Goal: Information Seeking & Learning: Compare options

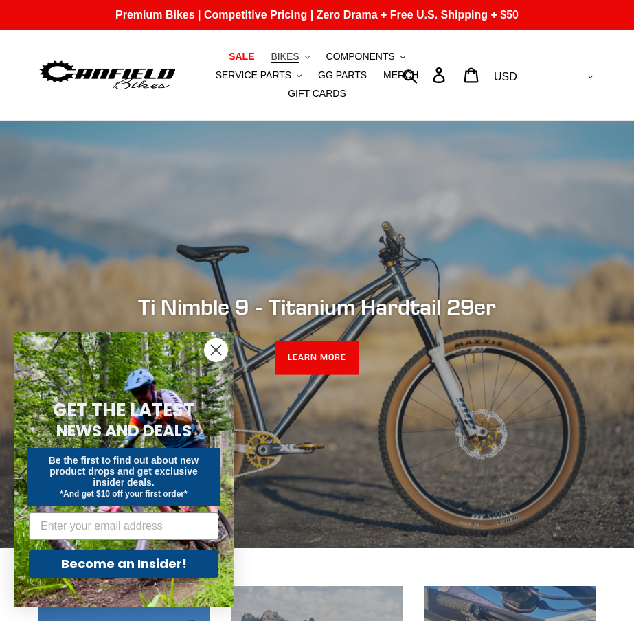
click at [298, 58] on button "BIKES .cls-1{fill:#231f20}" at bounding box center [290, 56] width 52 height 19
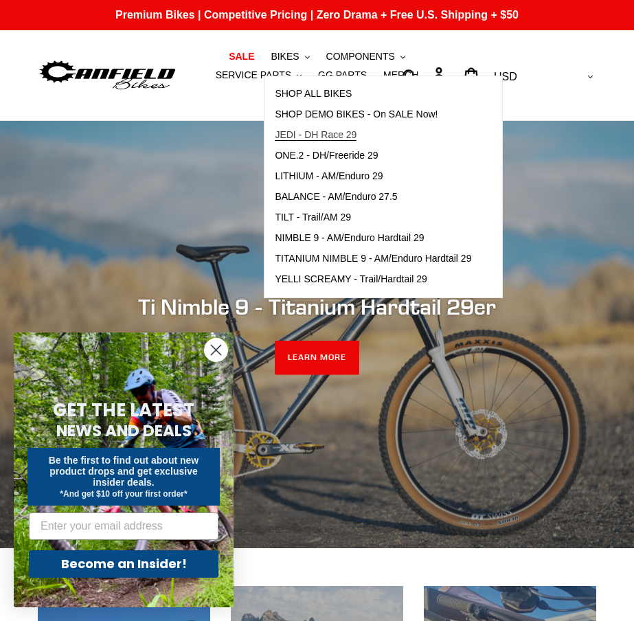
click at [320, 138] on span "JEDI - DH Race 29" at bounding box center [316, 135] width 82 height 12
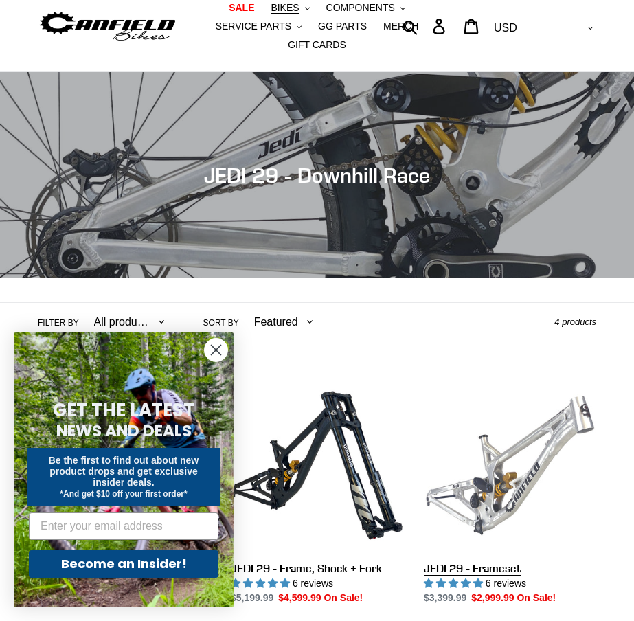
scroll to position [277, 0]
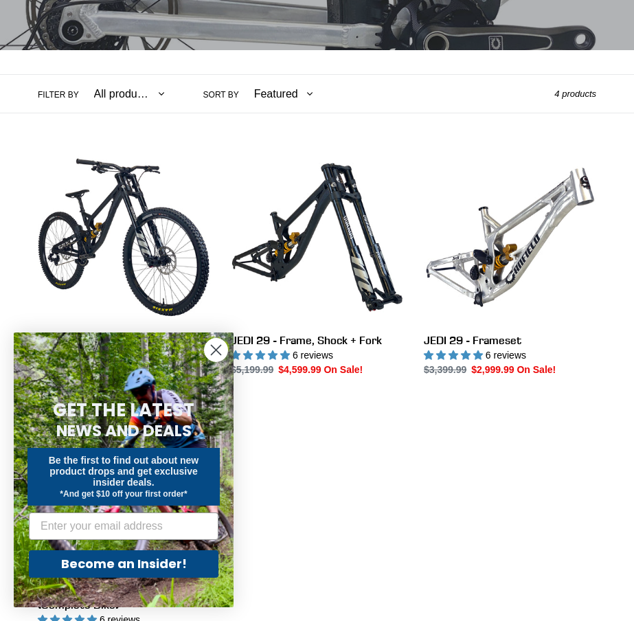
click at [216, 347] on circle "Close dialog" at bounding box center [216, 349] width 23 height 23
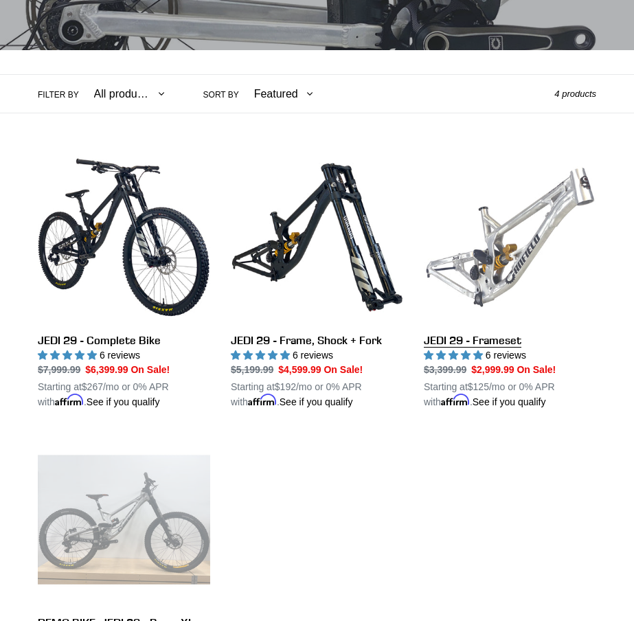
click at [528, 240] on link "JEDI 29 - Frameset" at bounding box center [510, 280] width 172 height 258
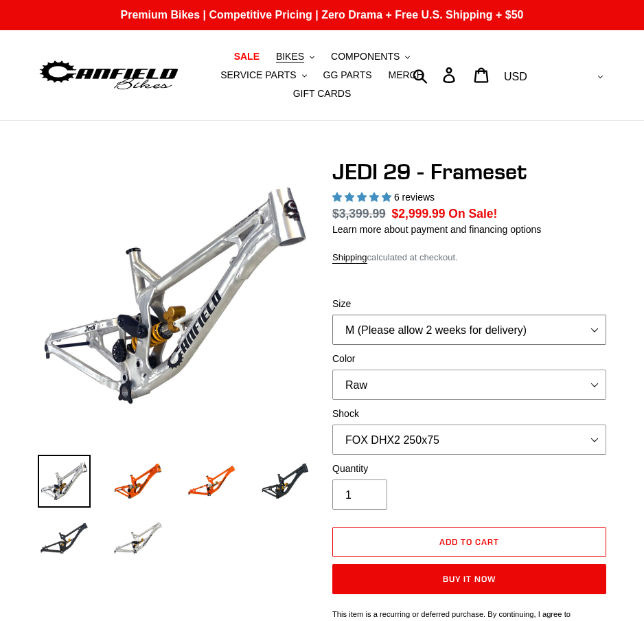
select select "highest-rating"
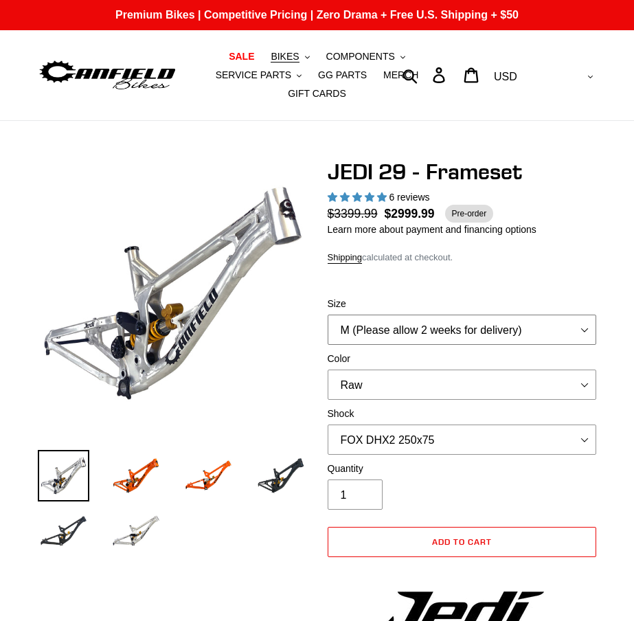
select select "XL"
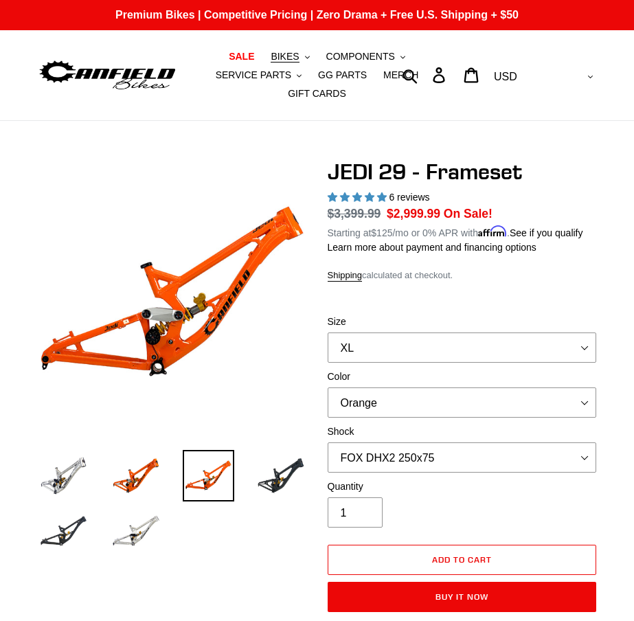
click at [389, 384] on div "Color Orange Raw Stealth Black" at bounding box center [461, 393] width 269 height 48
select select "Raw"
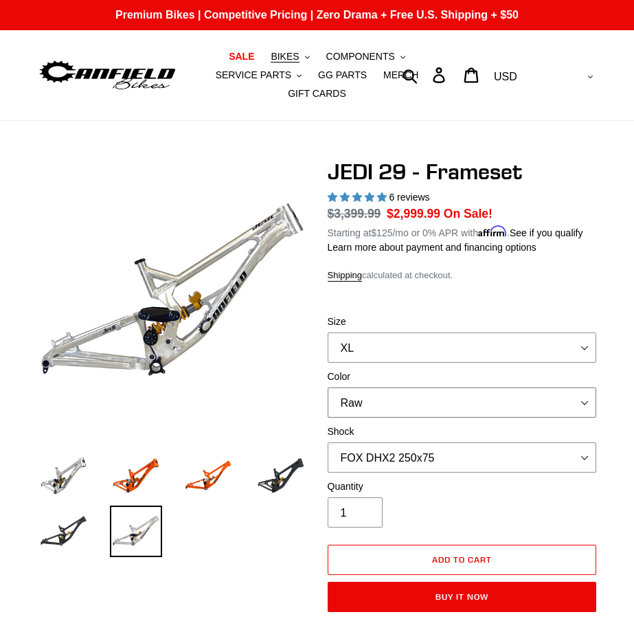
scroll to position [69, 0]
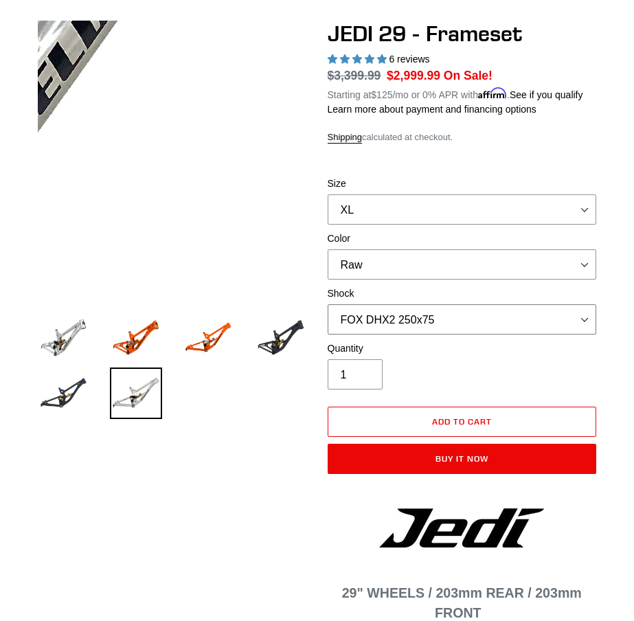
scroll to position [137, 0]
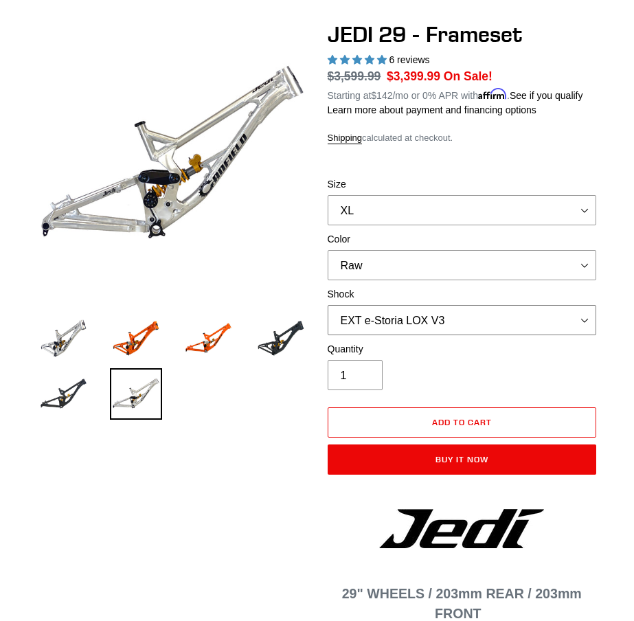
select select "No Shock"
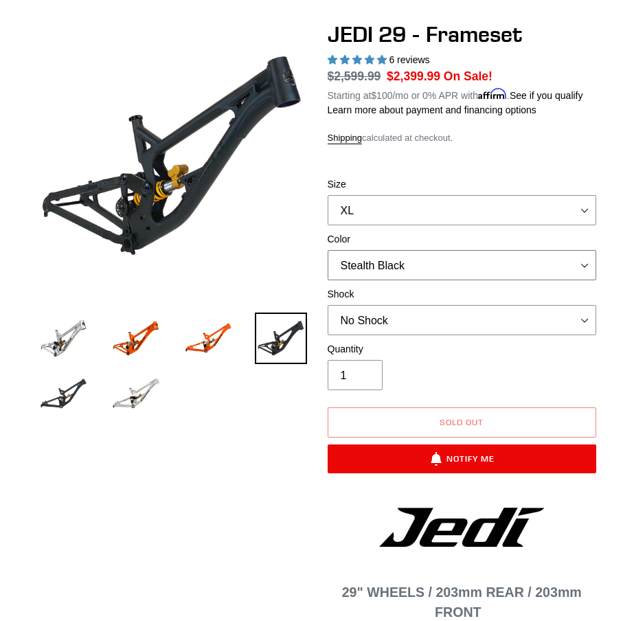
select select "Orange"
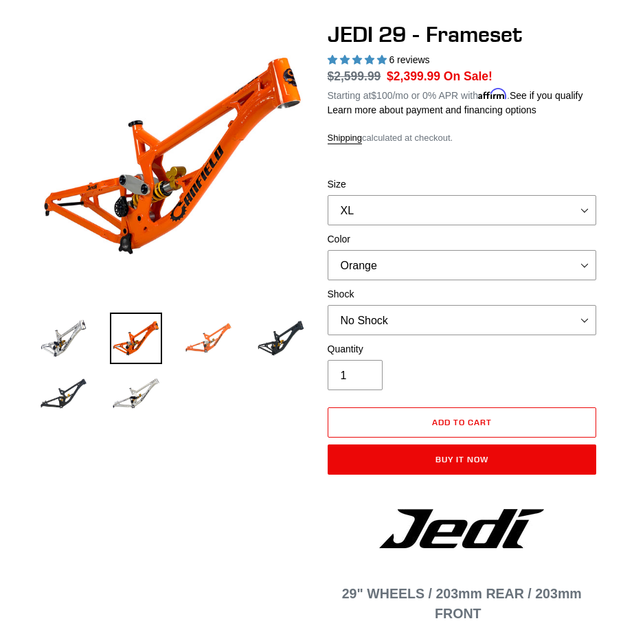
click at [213, 345] on img at bounding box center [208, 337] width 51 height 51
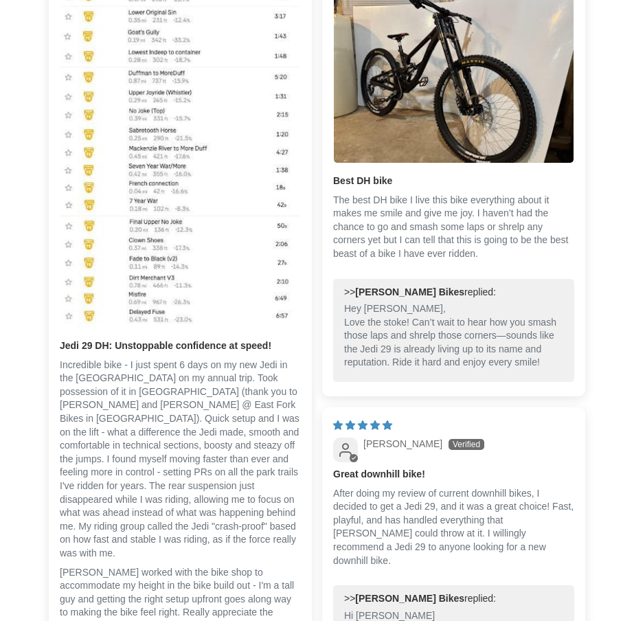
scroll to position [2689, 0]
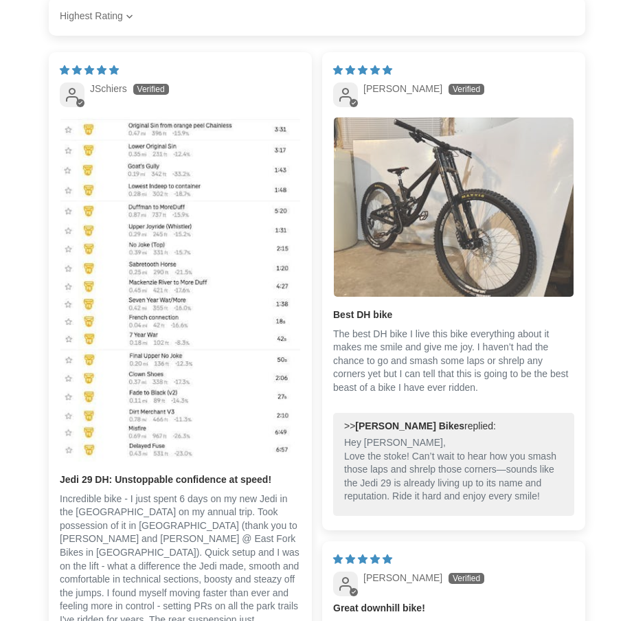
click at [450, 162] on img "Link to user picture 1" at bounding box center [454, 206] width 240 height 179
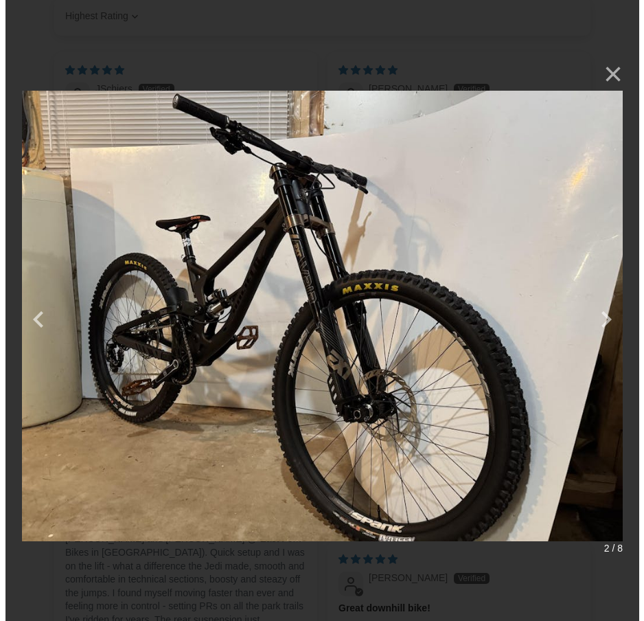
scroll to position [0, 0]
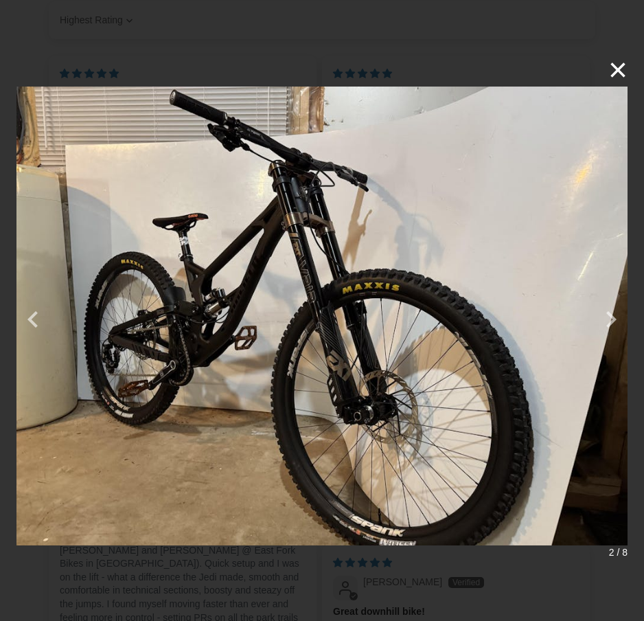
click at [617, 66] on button "×" at bounding box center [611, 70] width 33 height 33
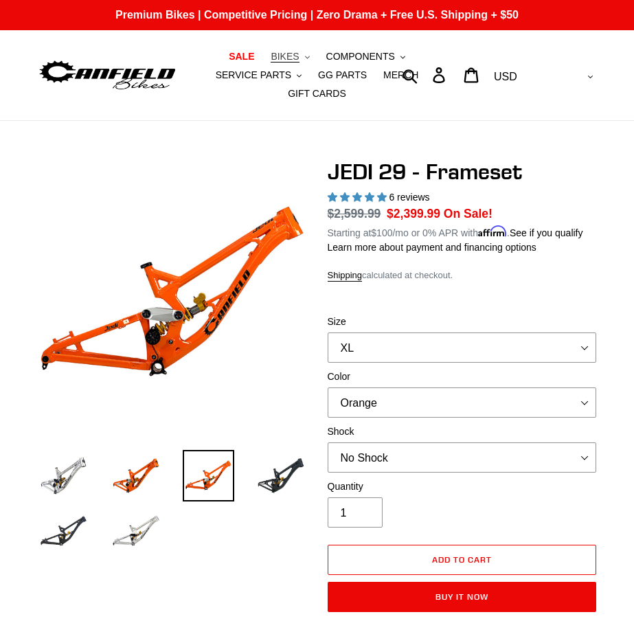
click at [290, 59] on span "BIKES" at bounding box center [285, 57] width 28 height 12
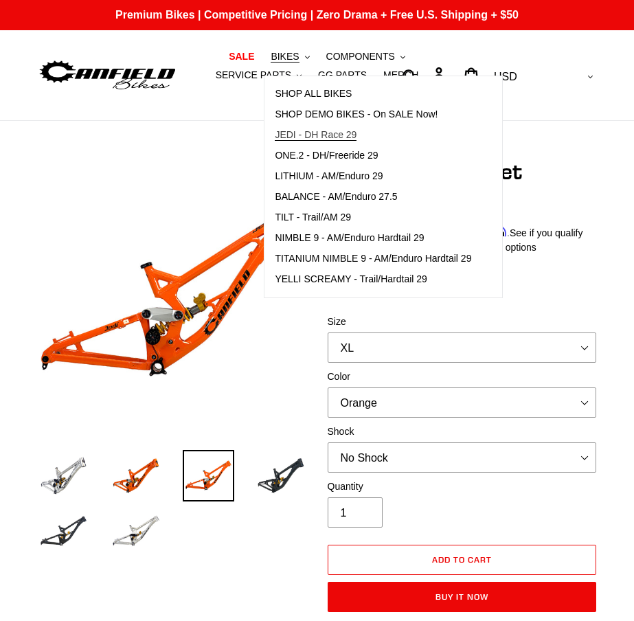
click at [318, 137] on span "JEDI - DH Race 29" at bounding box center [316, 135] width 82 height 12
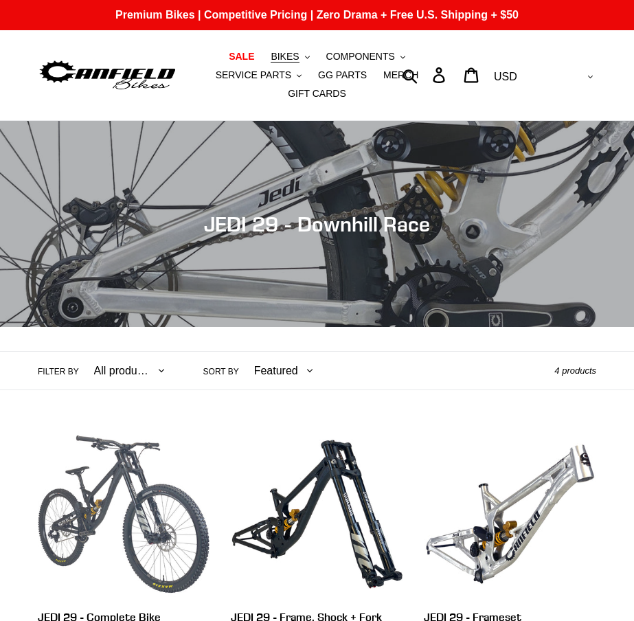
click at [131, 428] on link "JEDI 29 - Complete Bike" at bounding box center [124, 541] width 172 height 226
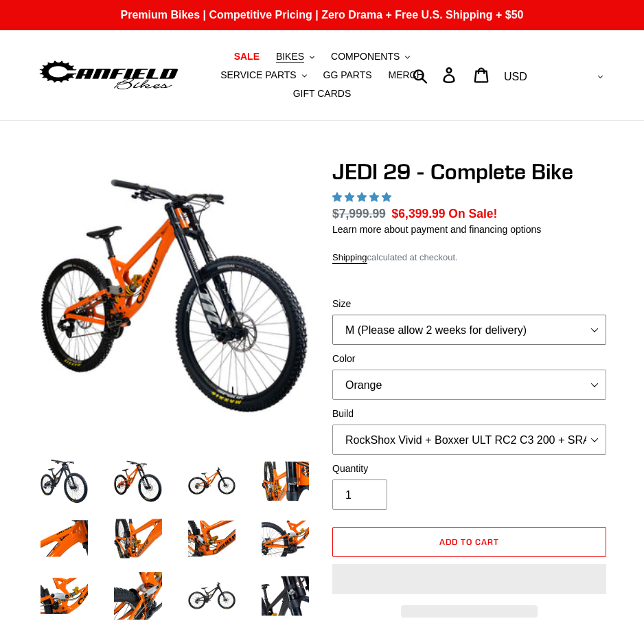
select select "XL (Please allow 2 weeks for delivery)"
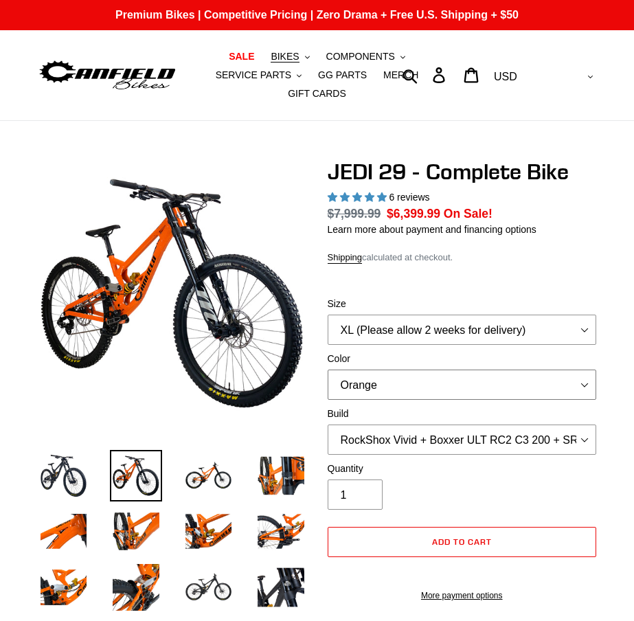
select select "highest-rating"
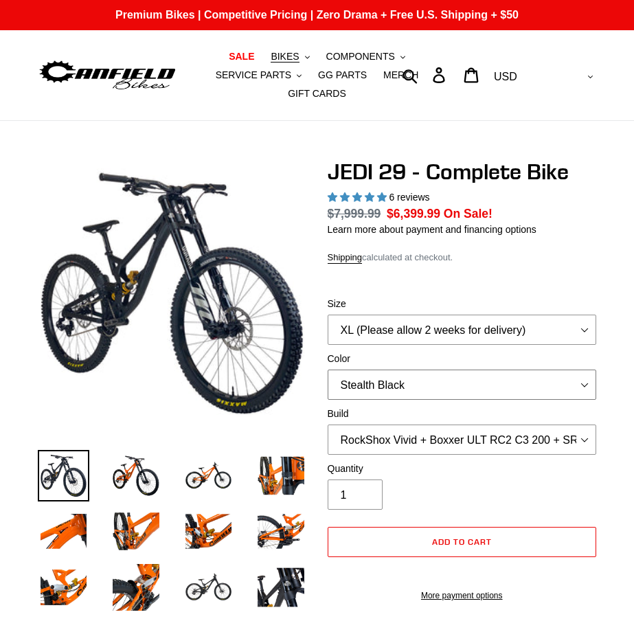
select select "Raw"
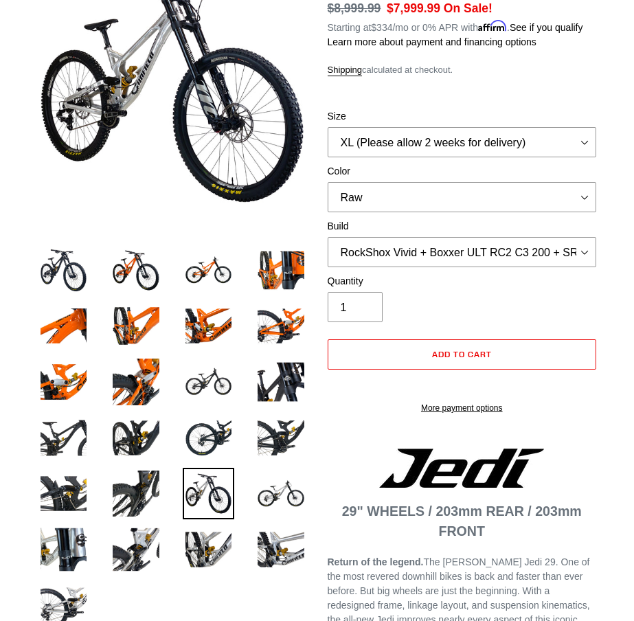
scroll to position [207, 0]
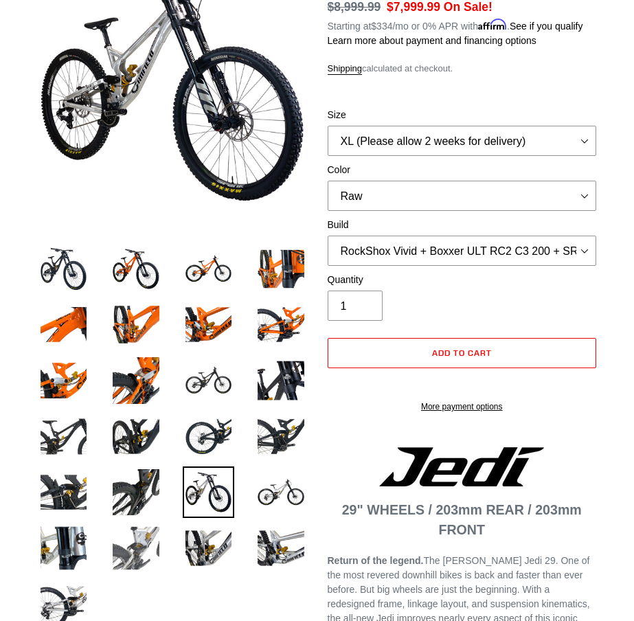
click at [143, 548] on img at bounding box center [135, 547] width 51 height 51
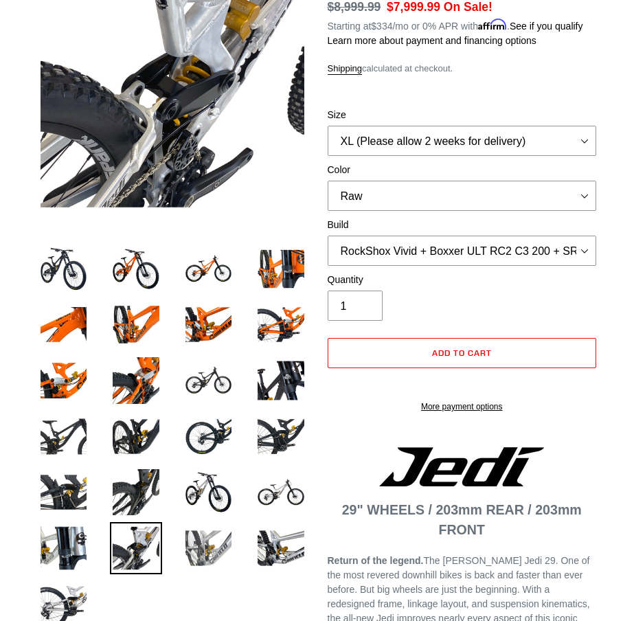
click at [204, 549] on img at bounding box center [208, 547] width 51 height 51
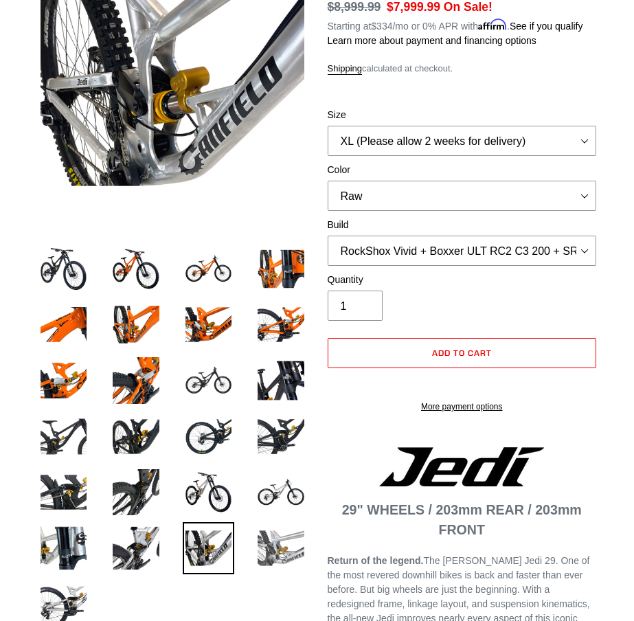
drag, startPoint x: 270, startPoint y: 562, endPoint x: 277, endPoint y: 564, distance: 8.0
click at [277, 564] on img at bounding box center [280, 547] width 51 height 51
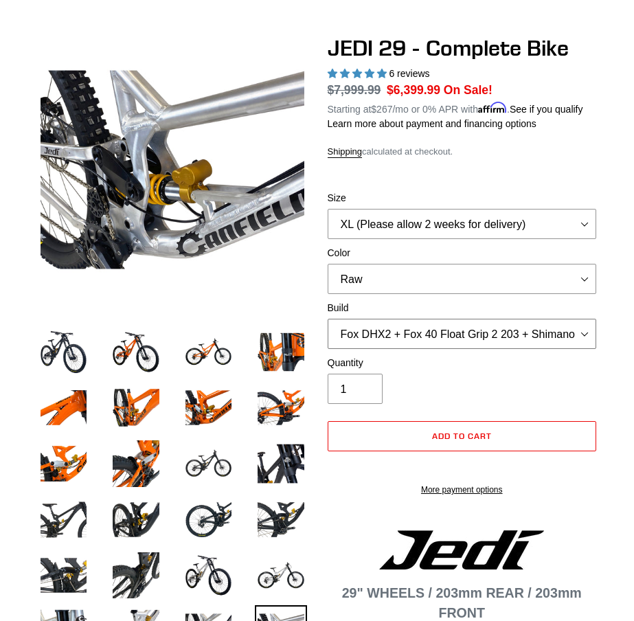
scroll to position [137, 0]
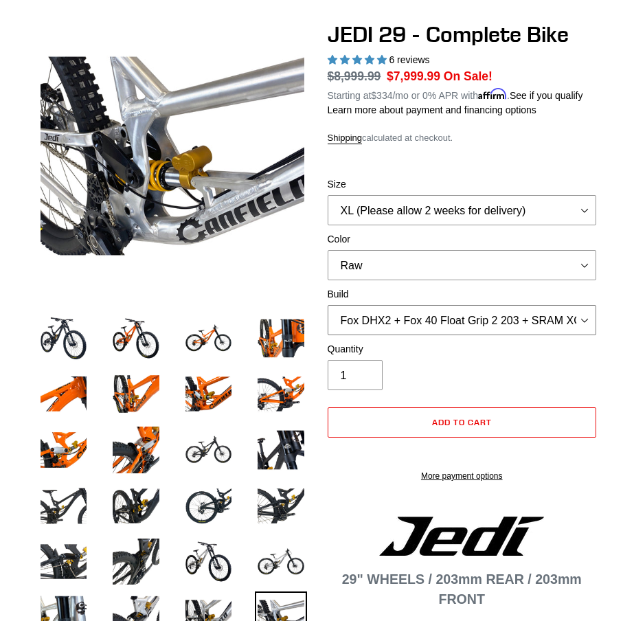
select select "EXT [PERSON_NAME] V3 + EXT Vaia 200 + Shimano"
